Goal: Book appointment/travel/reservation

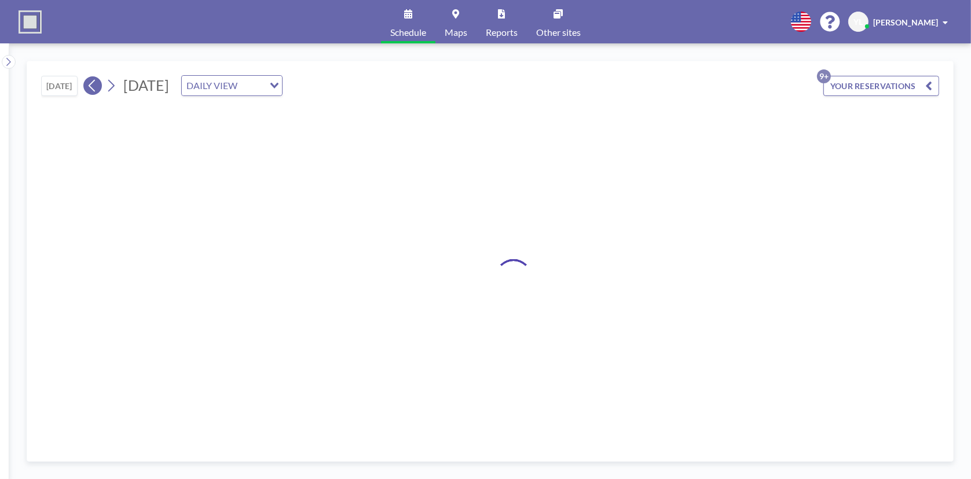
click at [96, 85] on icon at bounding box center [92, 85] width 11 height 17
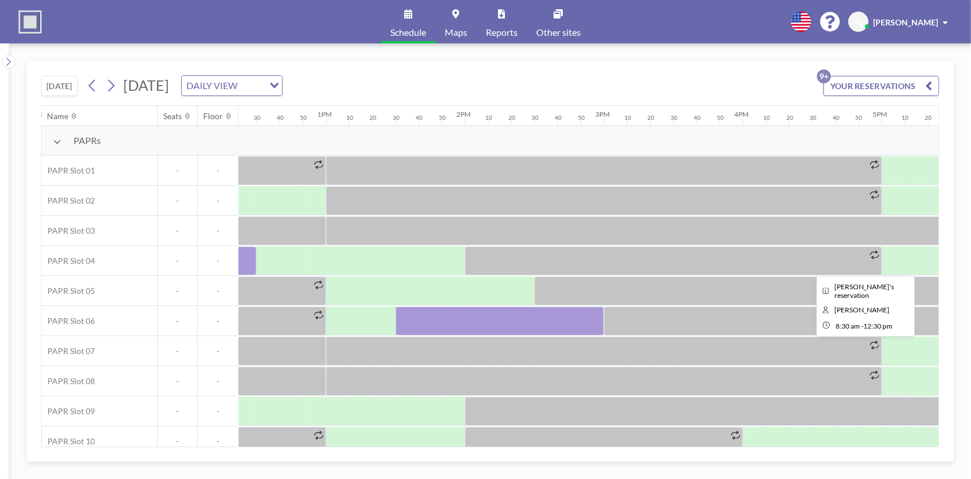
scroll to position [0, 1725]
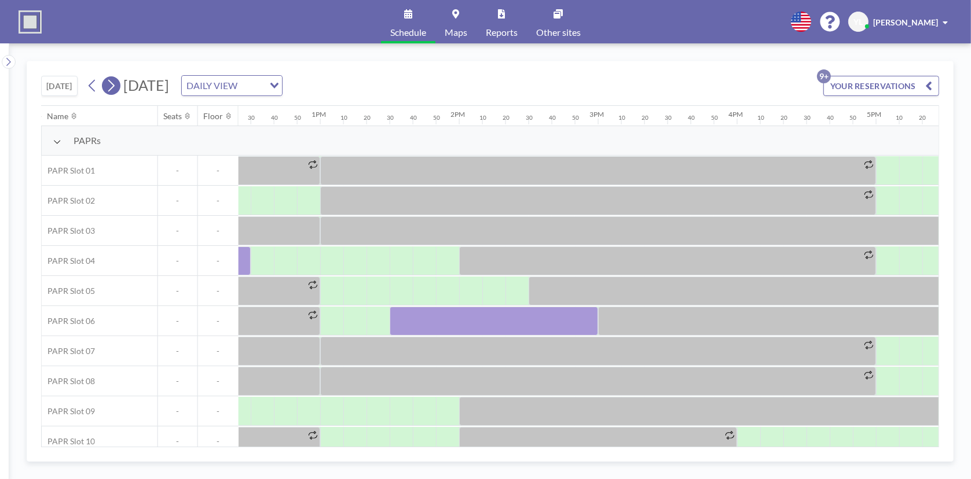
click at [112, 78] on icon at bounding box center [110, 85] width 11 height 17
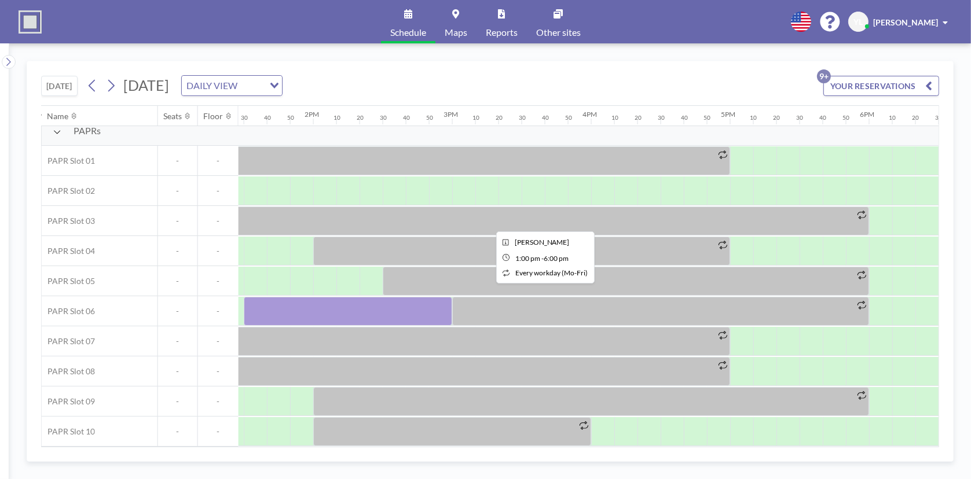
scroll to position [14, 1899]
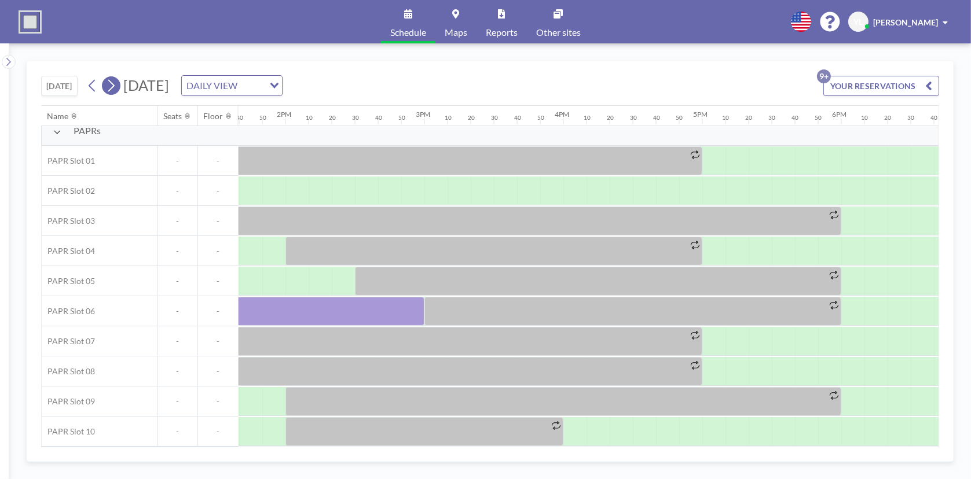
click at [116, 85] on icon at bounding box center [110, 85] width 11 height 17
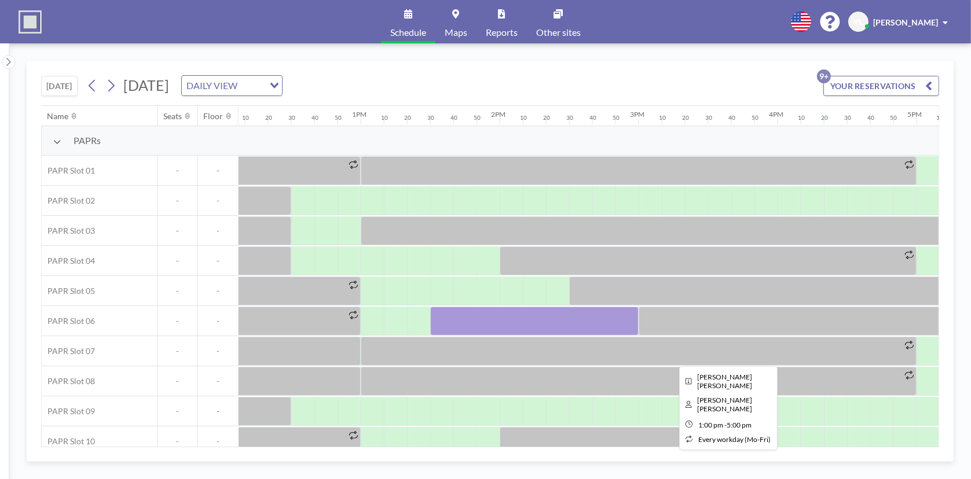
scroll to position [0, 1783]
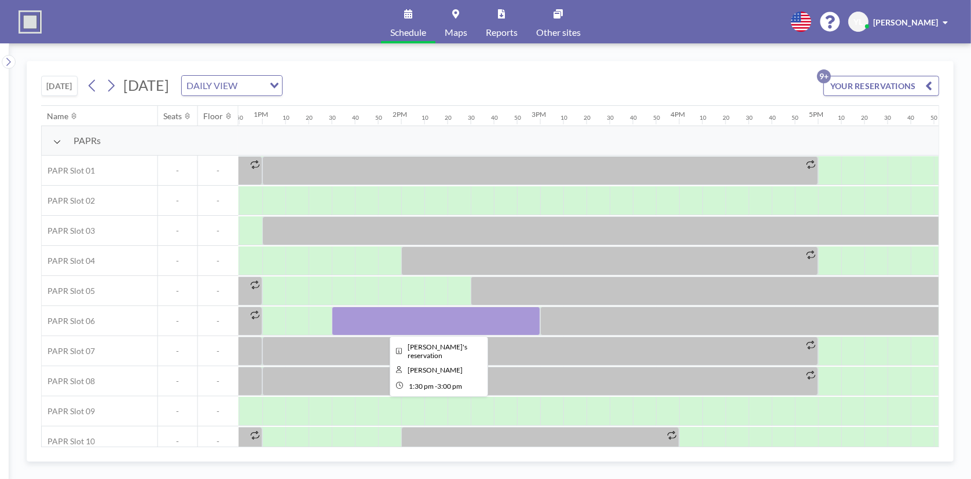
click at [506, 317] on div at bounding box center [436, 321] width 208 height 29
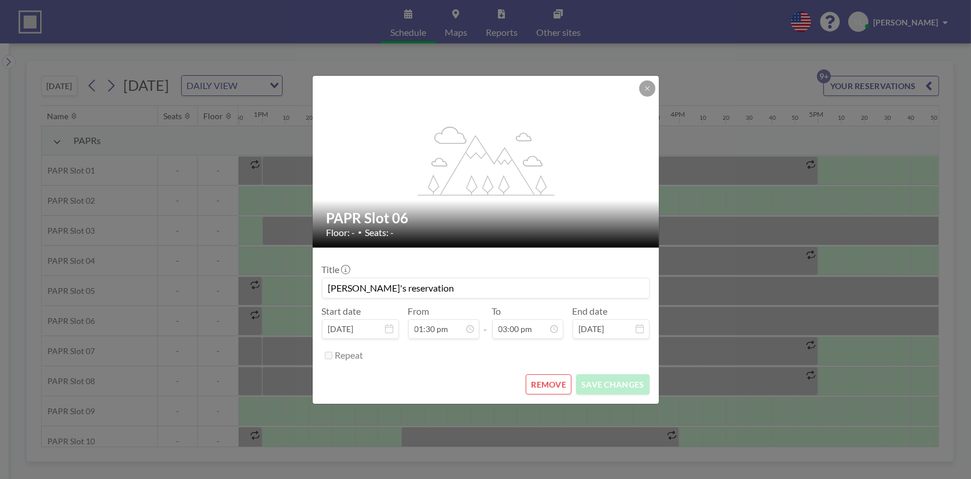
scroll to position [1853, 0]
click at [547, 384] on button "REMOVE" at bounding box center [549, 385] width 46 height 20
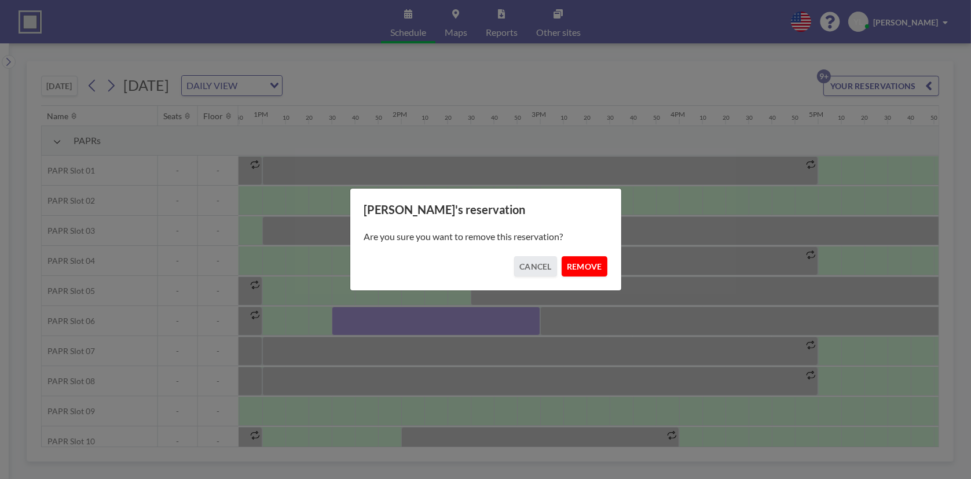
click at [592, 261] on button "REMOVE" at bounding box center [585, 266] width 46 height 20
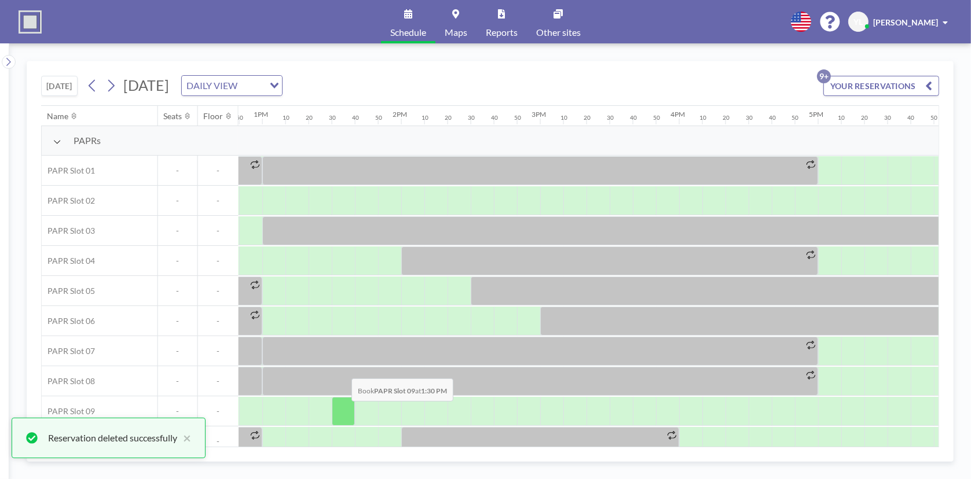
click at [342, 409] on div at bounding box center [343, 411] width 23 height 29
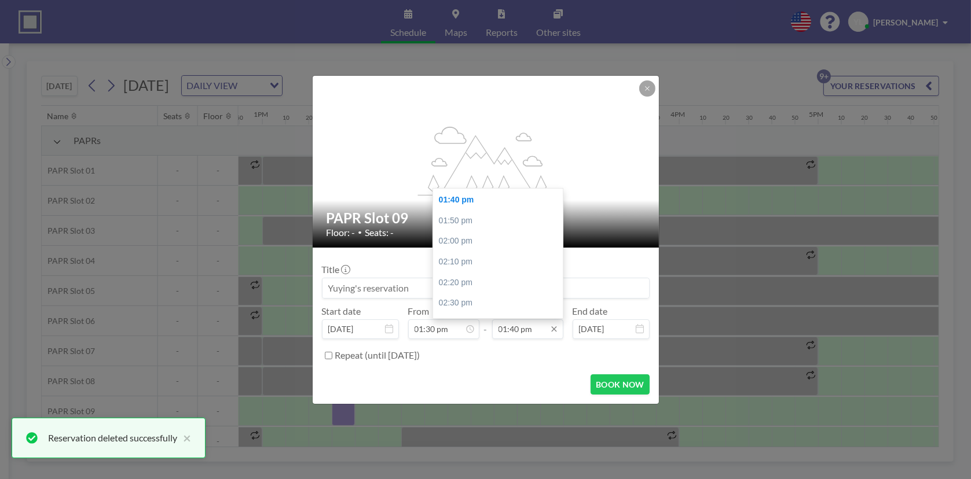
click at [530, 323] on input "01:40 pm" at bounding box center [527, 330] width 71 height 20
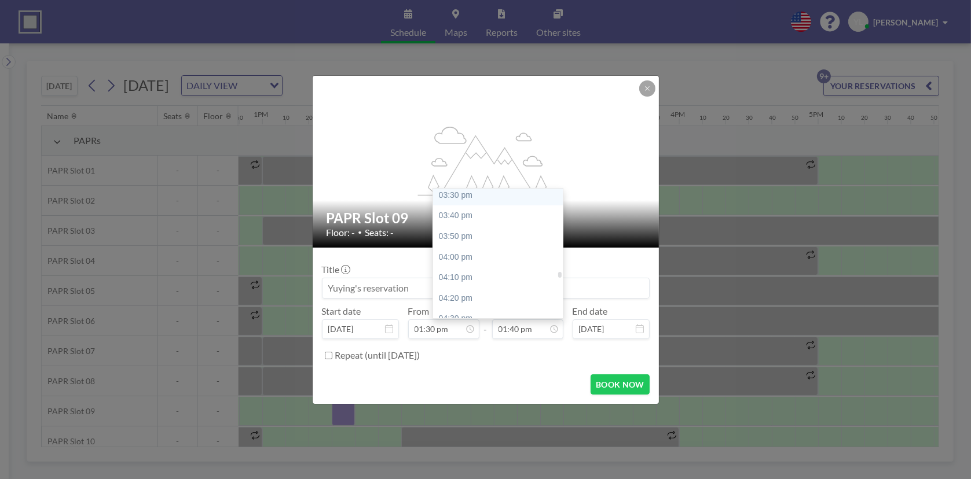
click at [493, 197] on div "03:30 pm" at bounding box center [500, 195] width 135 height 21
type input "03:30 pm"
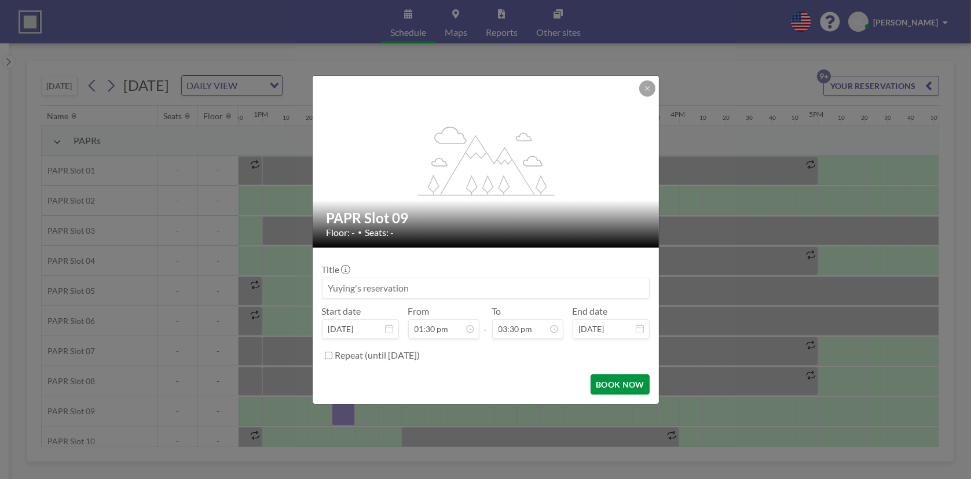
click at [627, 387] on button "BOOK NOW" at bounding box center [620, 385] width 58 height 20
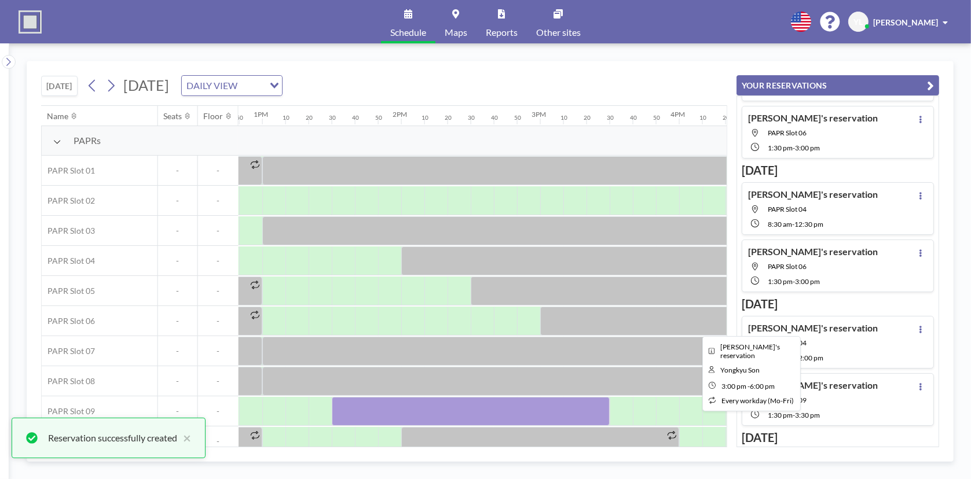
scroll to position [190, 0]
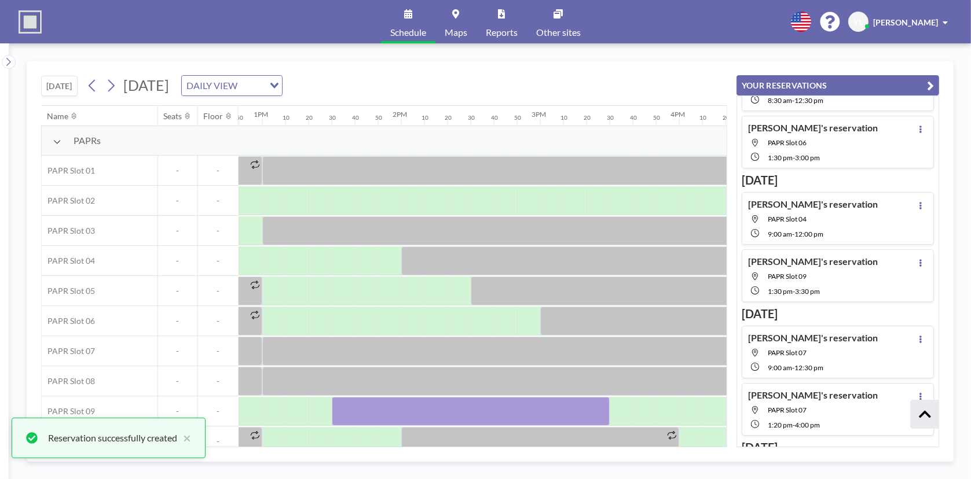
click at [940, 76] on div "[DATE] [DATE] DAILY VIEW Loading... Name Seats Floor 12AM 10 20 30 40 50 1AM 10…" at bounding box center [490, 261] width 927 height 401
click at [89, 86] on button at bounding box center [92, 85] width 19 height 19
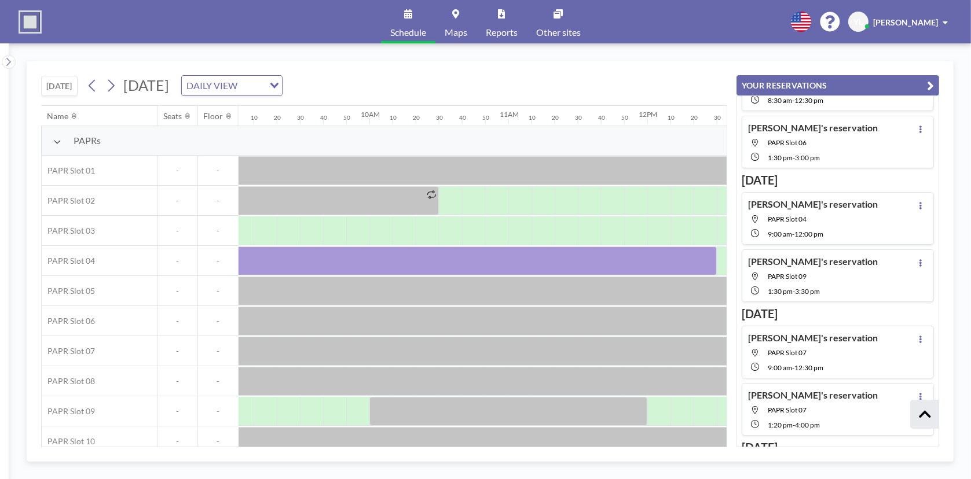
scroll to position [0, 1262]
click at [90, 89] on icon at bounding box center [92, 85] width 11 height 17
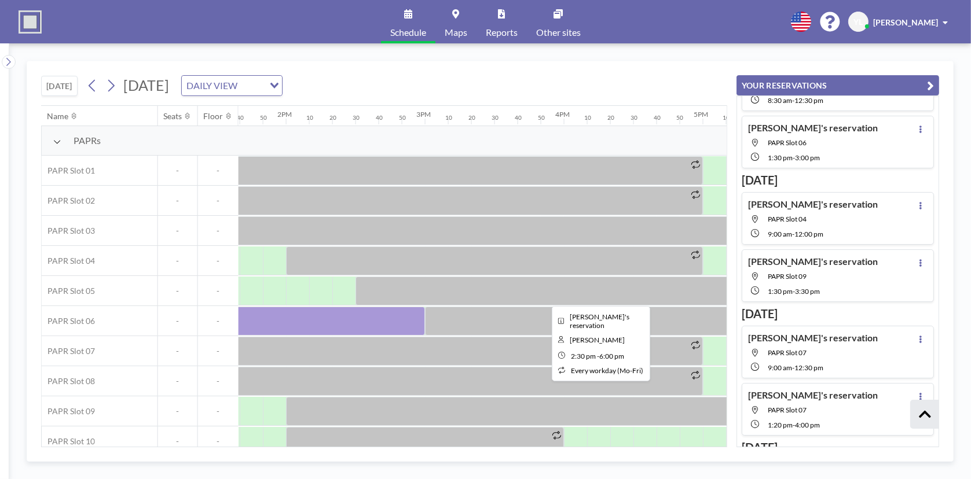
scroll to position [0, 1899]
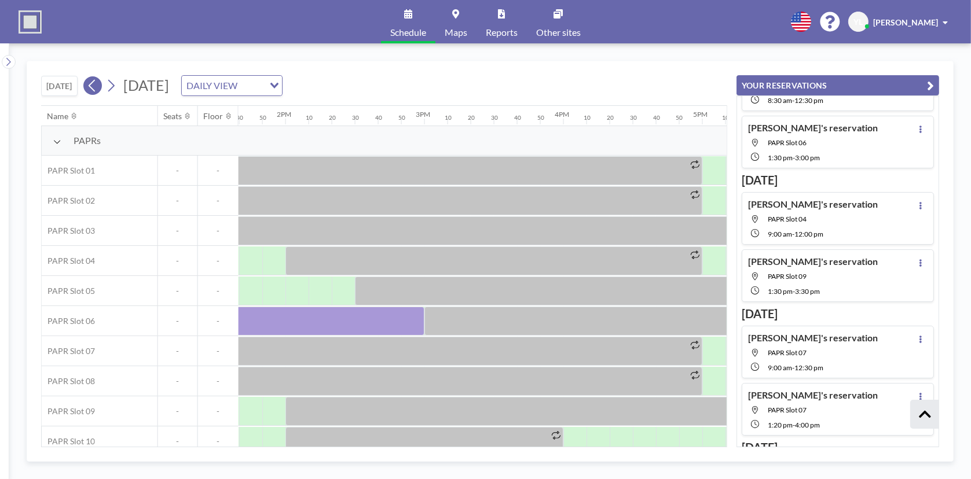
click at [91, 84] on icon at bounding box center [92, 85] width 11 height 17
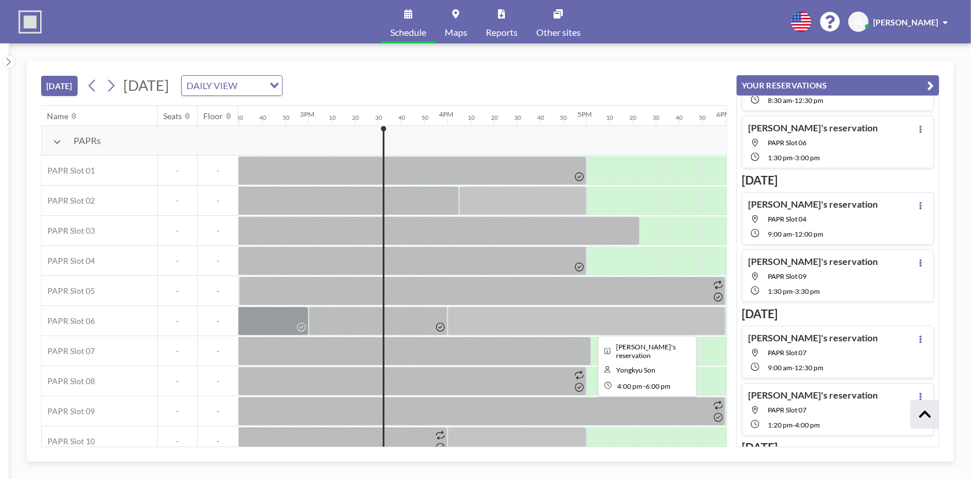
scroll to position [0, 2072]
